Goal: Find specific page/section: Find specific page/section

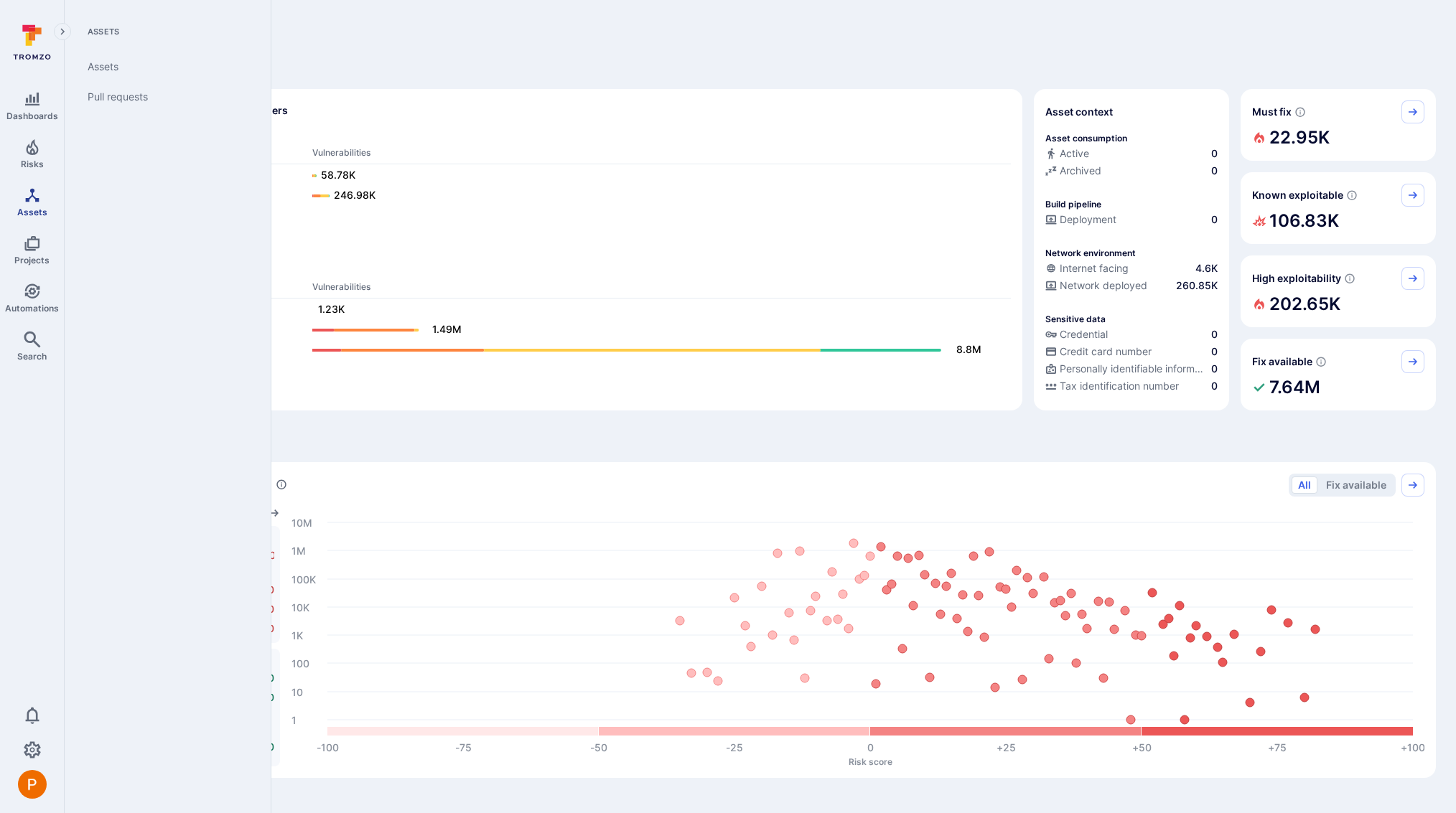
click at [33, 209] on span "Assets" at bounding box center [32, 212] width 30 height 11
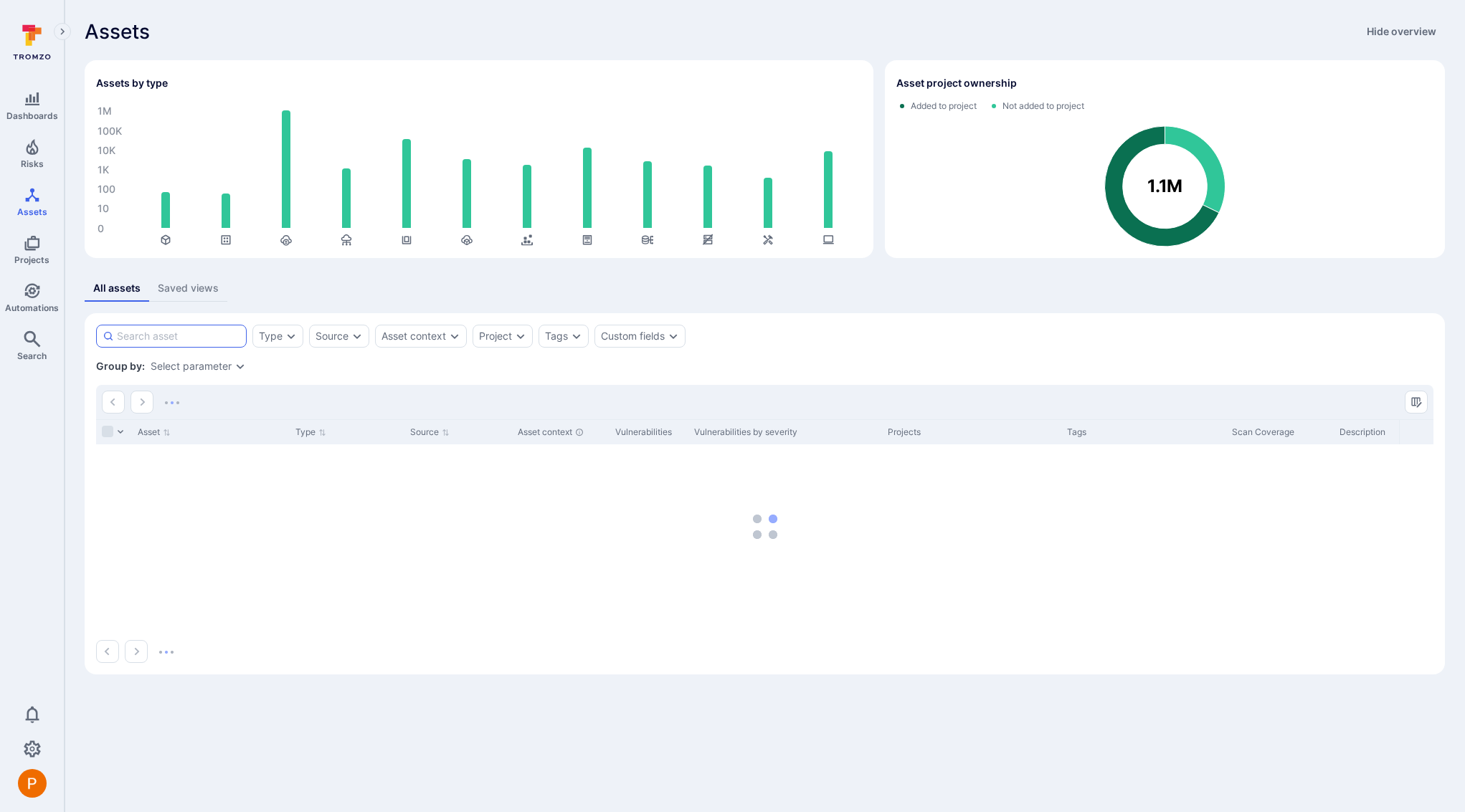
click at [168, 329] on input at bounding box center [178, 336] width 123 height 14
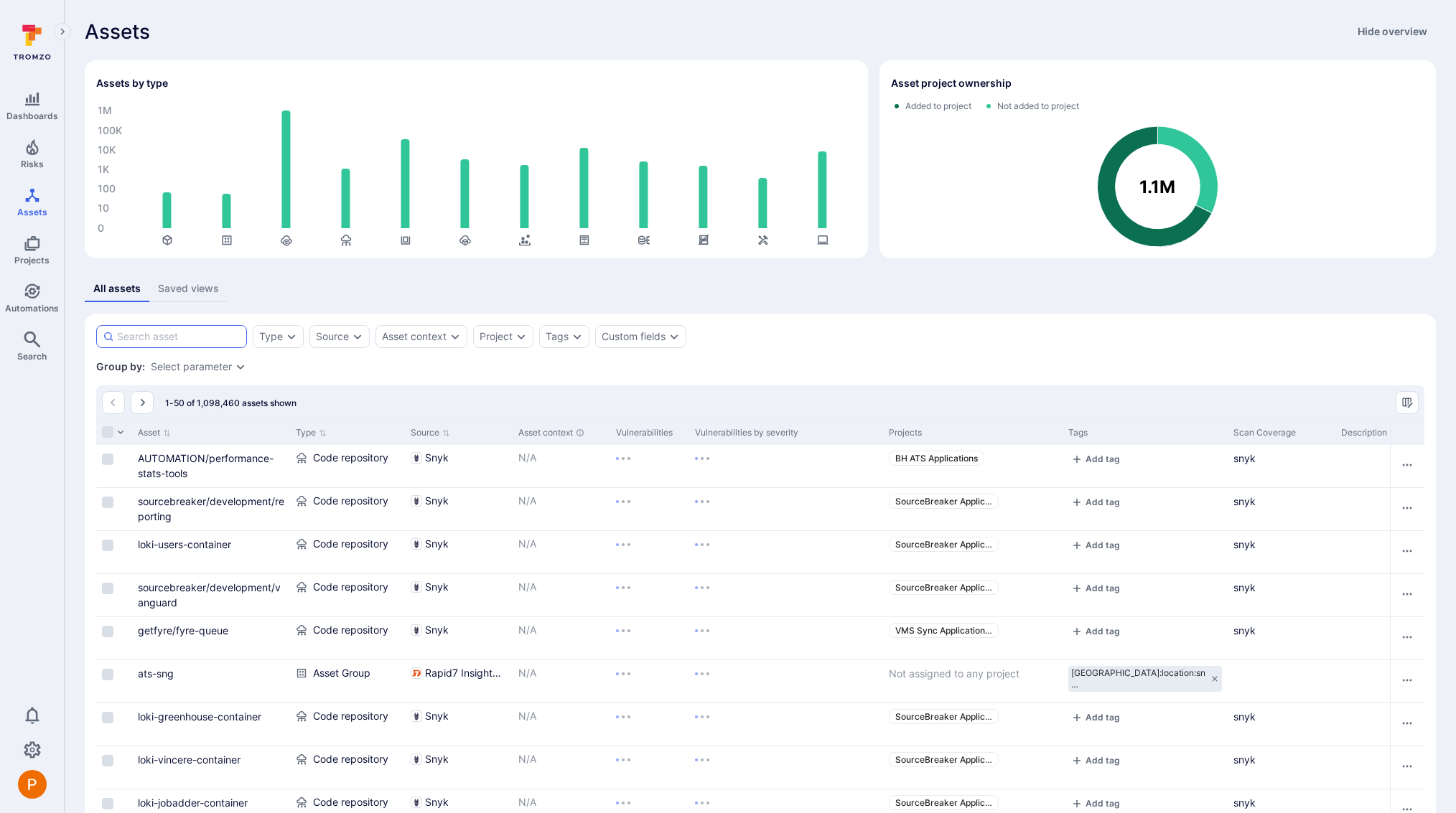
paste input "[DOMAIN_NAME]"
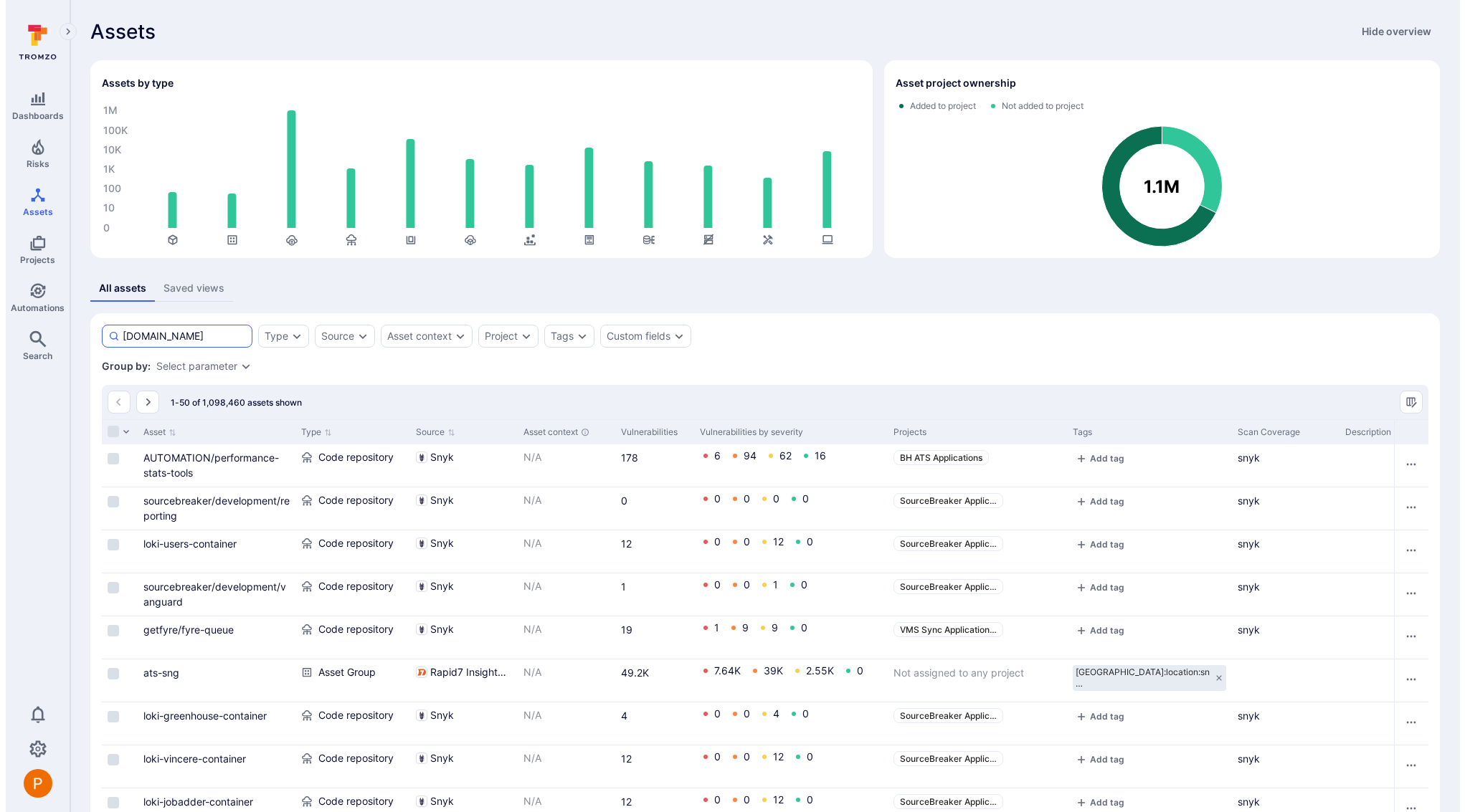
scroll to position [0, 21]
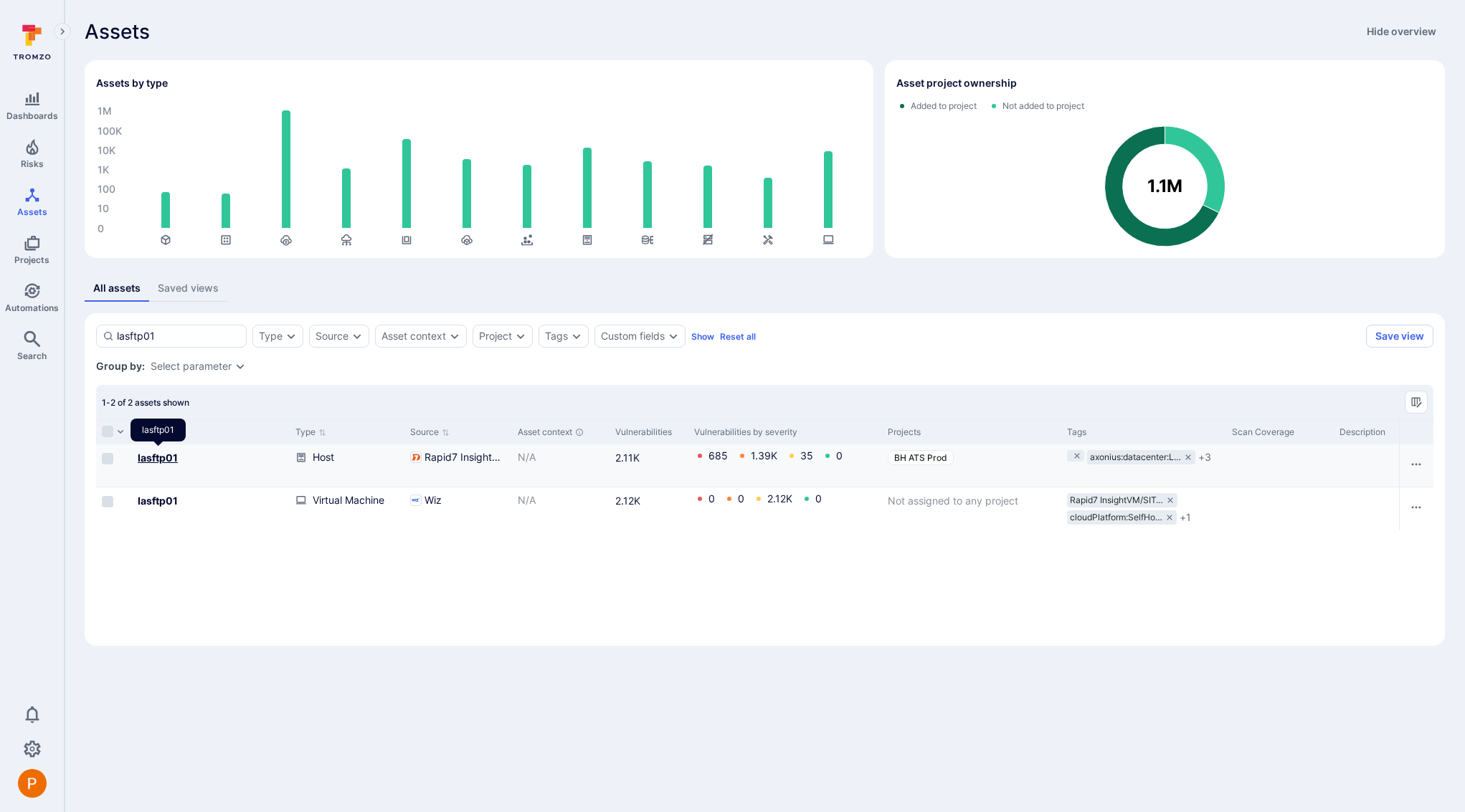
type input "lasftp01"
click at [155, 460] on b "lasftp01" at bounding box center [157, 457] width 41 height 12
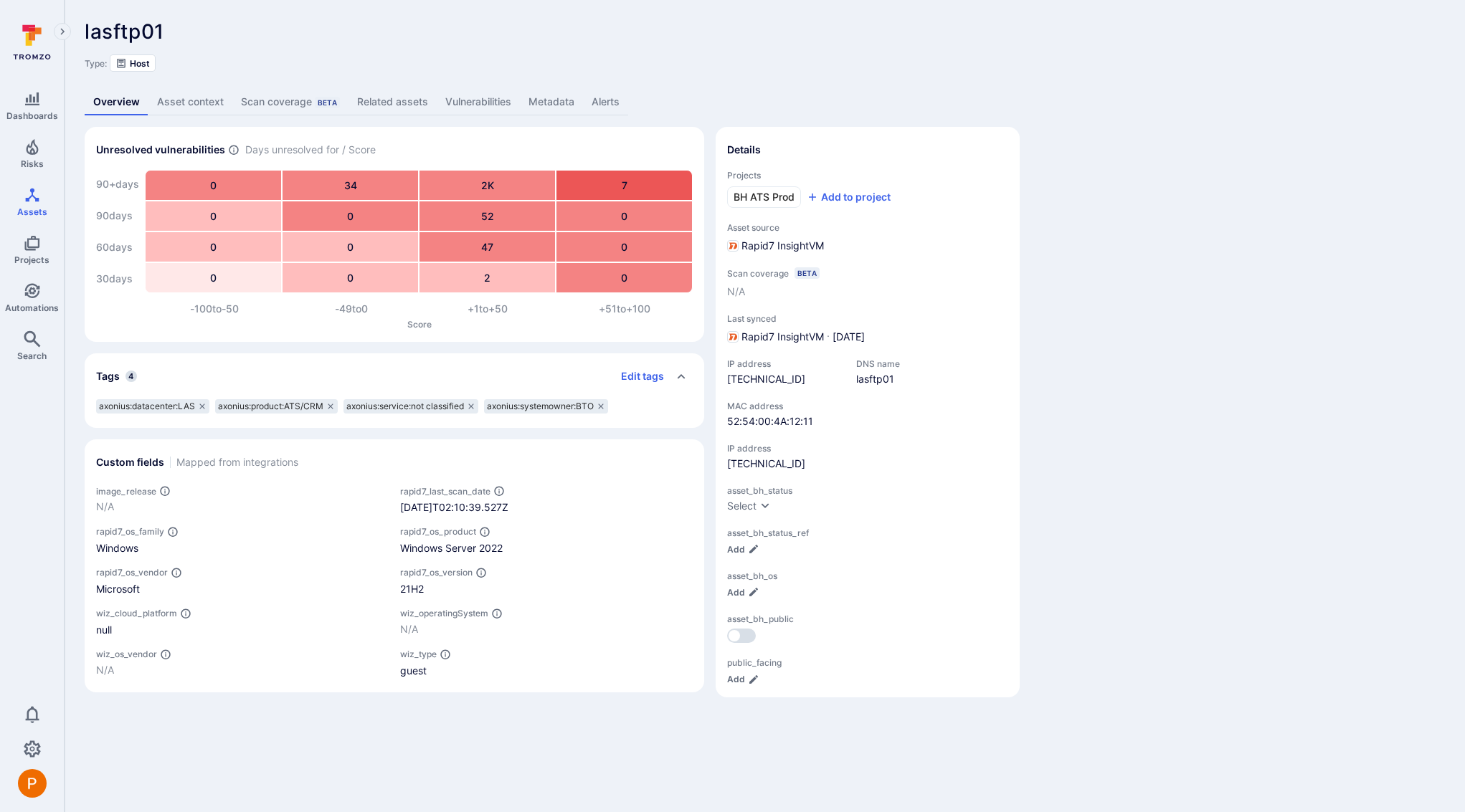
click at [543, 101] on link "Metadata" at bounding box center [551, 102] width 63 height 26
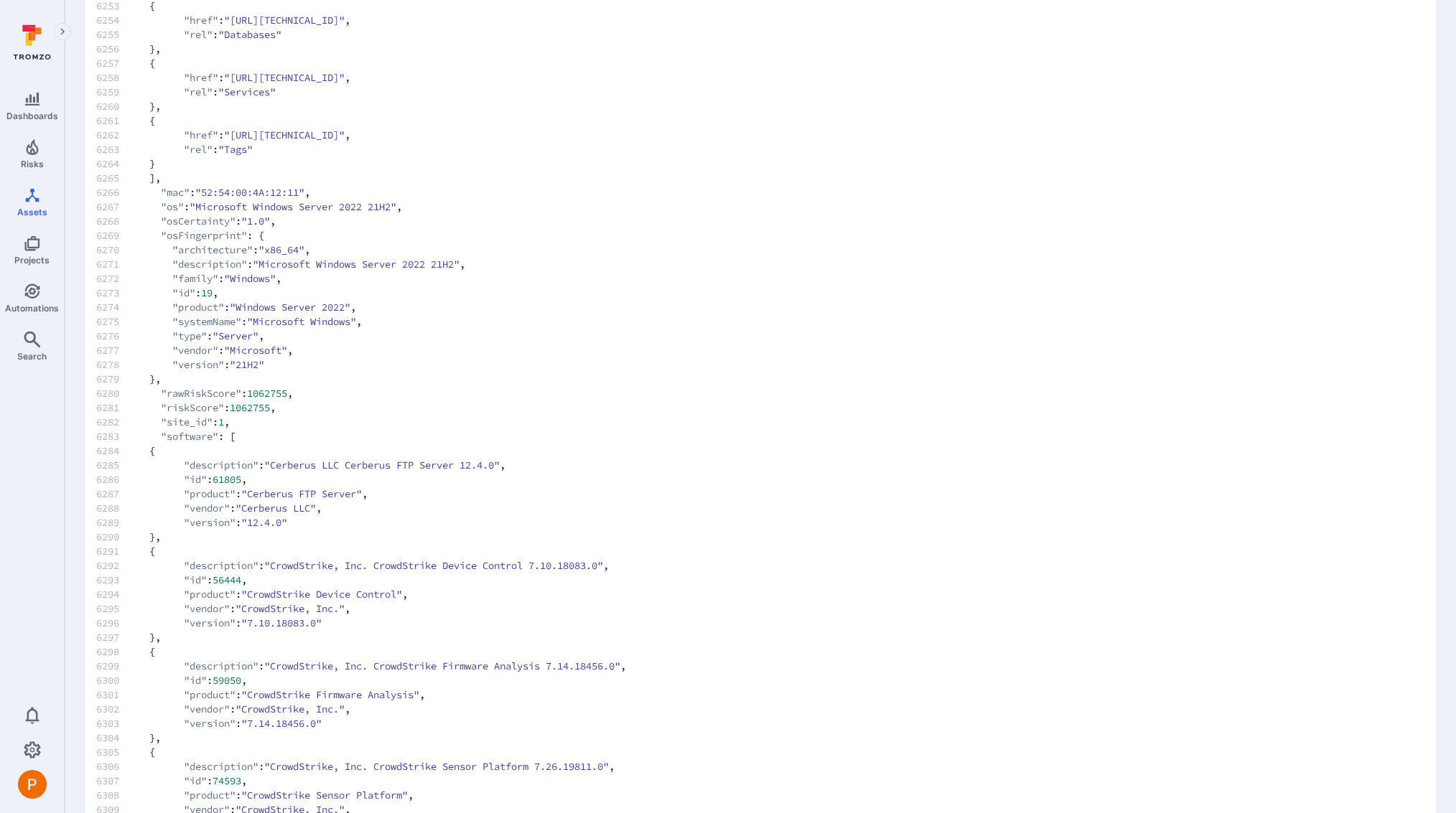
scroll to position [89859, 0]
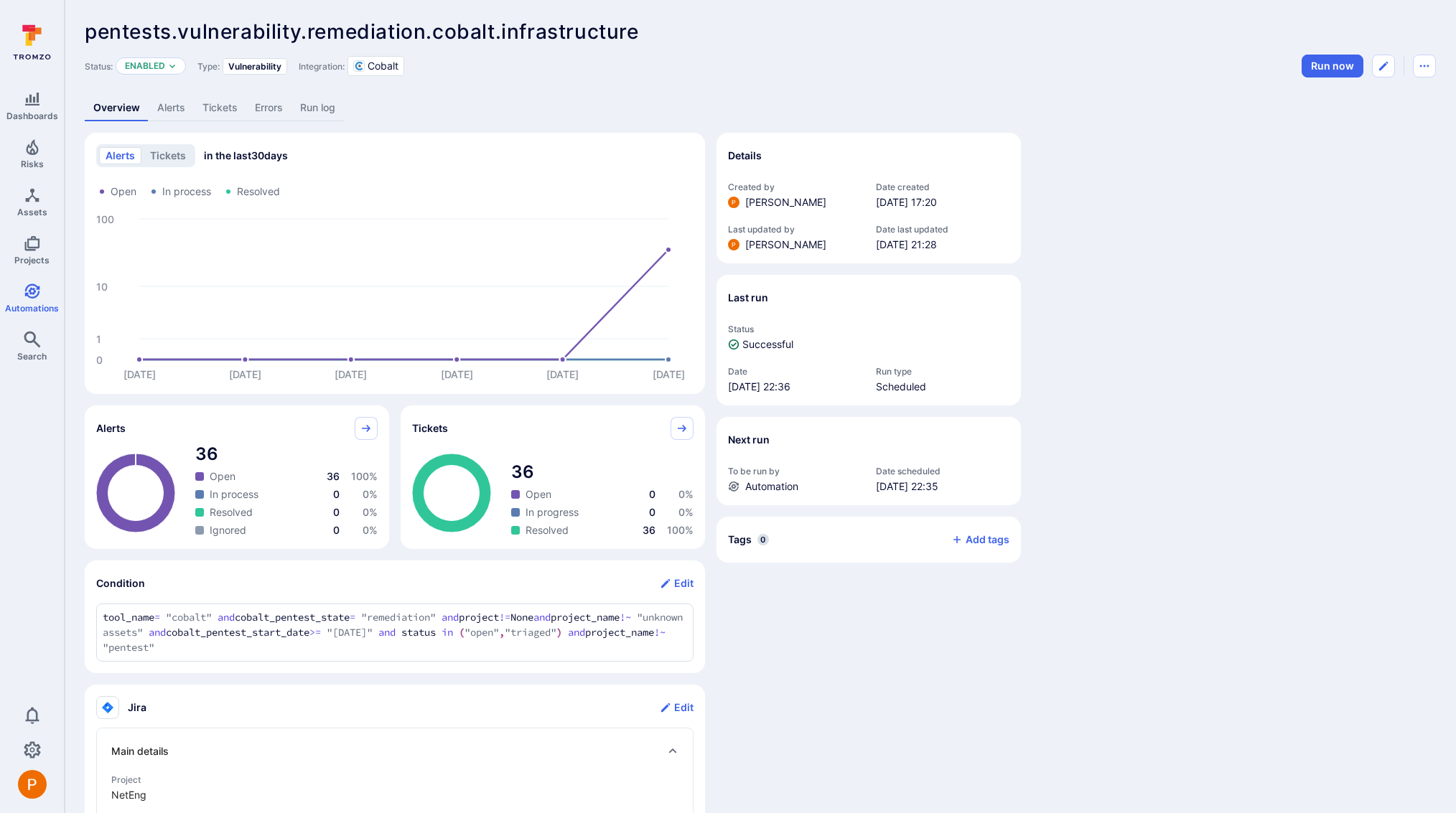
click at [315, 115] on link "Run log" at bounding box center [317, 108] width 52 height 26
